Goal: Find specific page/section: Find specific page/section

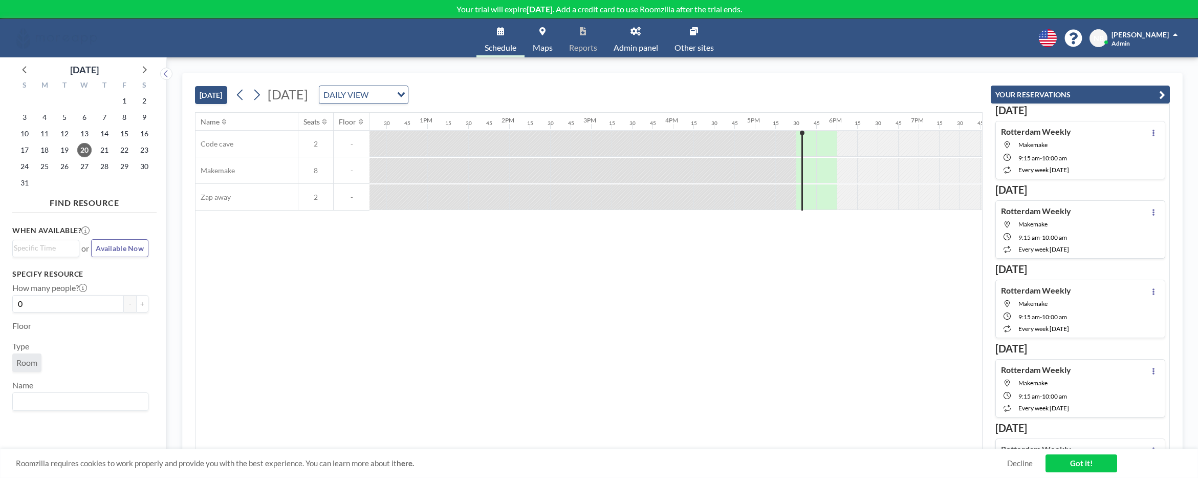
scroll to position [0, 1311]
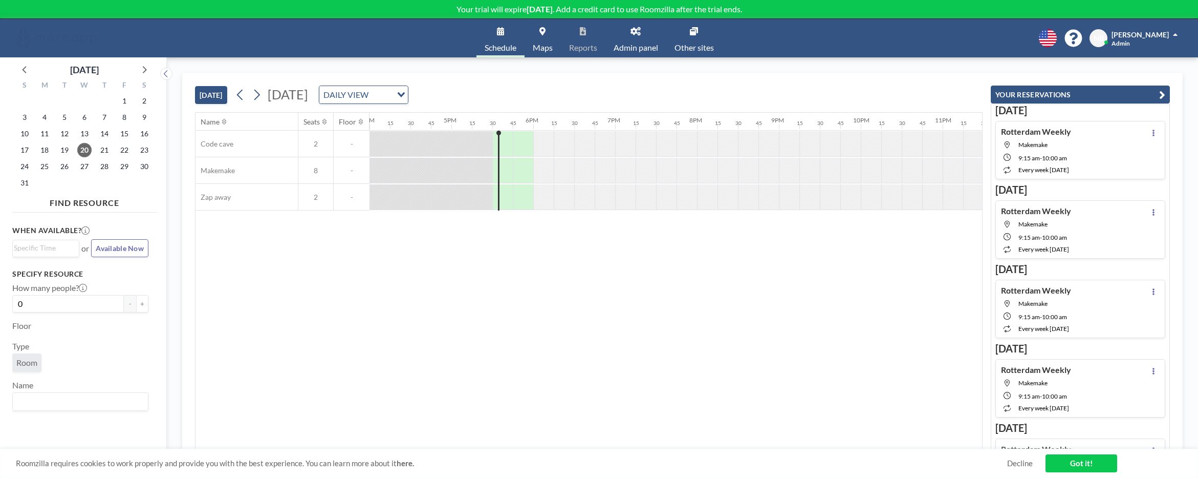
click at [1155, 35] on span "[PERSON_NAME]" at bounding box center [1140, 34] width 57 height 9
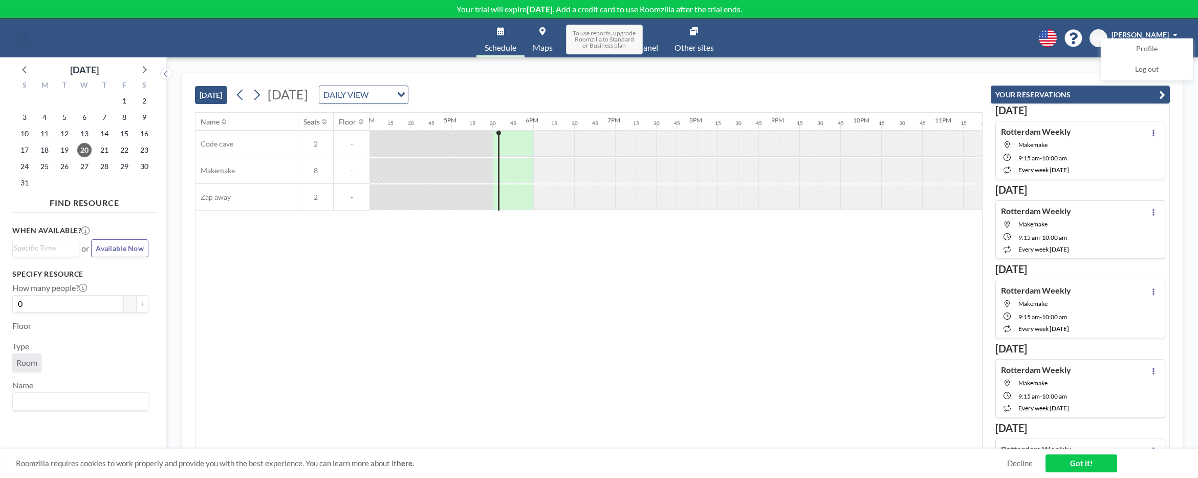
click at [625, 40] on span "To use reports, upgrade Roomzilla to Standard or Business plan" at bounding box center [604, 40] width 77 height 30
click at [628, 34] on link "Admin panel" at bounding box center [636, 38] width 61 height 38
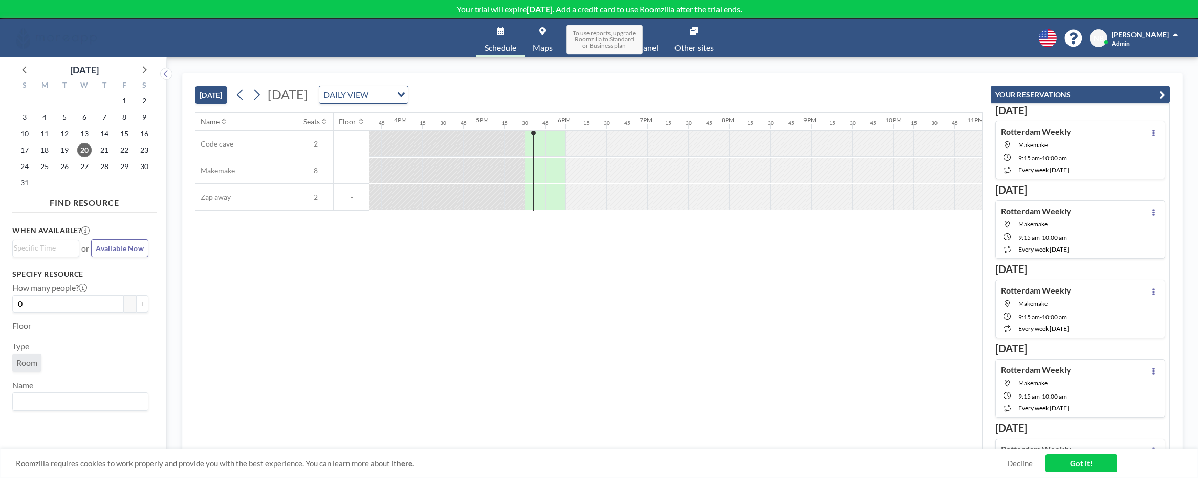
scroll to position [0, 1354]
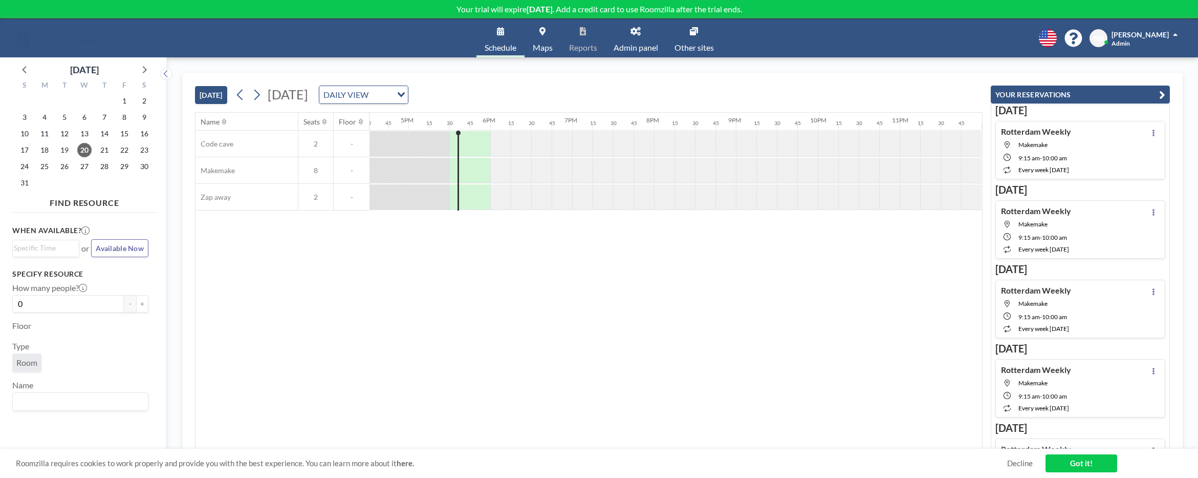
click at [648, 38] on link "Admin panel" at bounding box center [636, 38] width 61 height 38
